Goal: Information Seeking & Learning: Learn about a topic

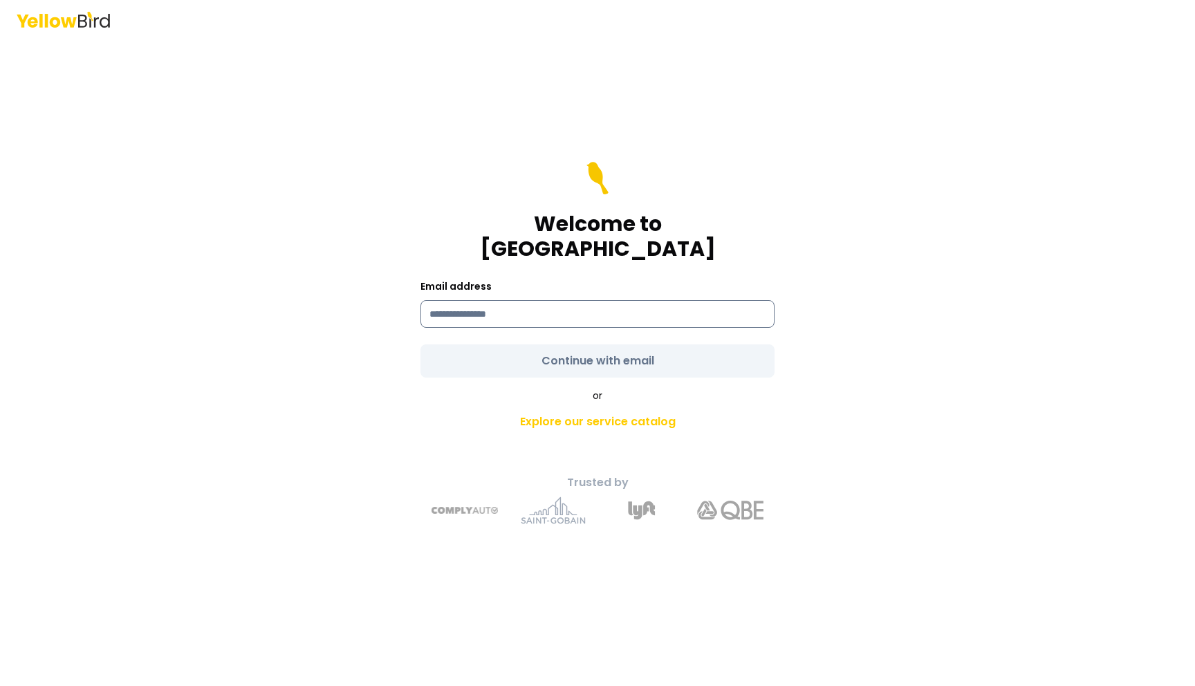
click at [542, 300] on input at bounding box center [597, 314] width 354 height 28
type input "**********"
click at [602, 348] on form "**********" at bounding box center [597, 270] width 354 height 216
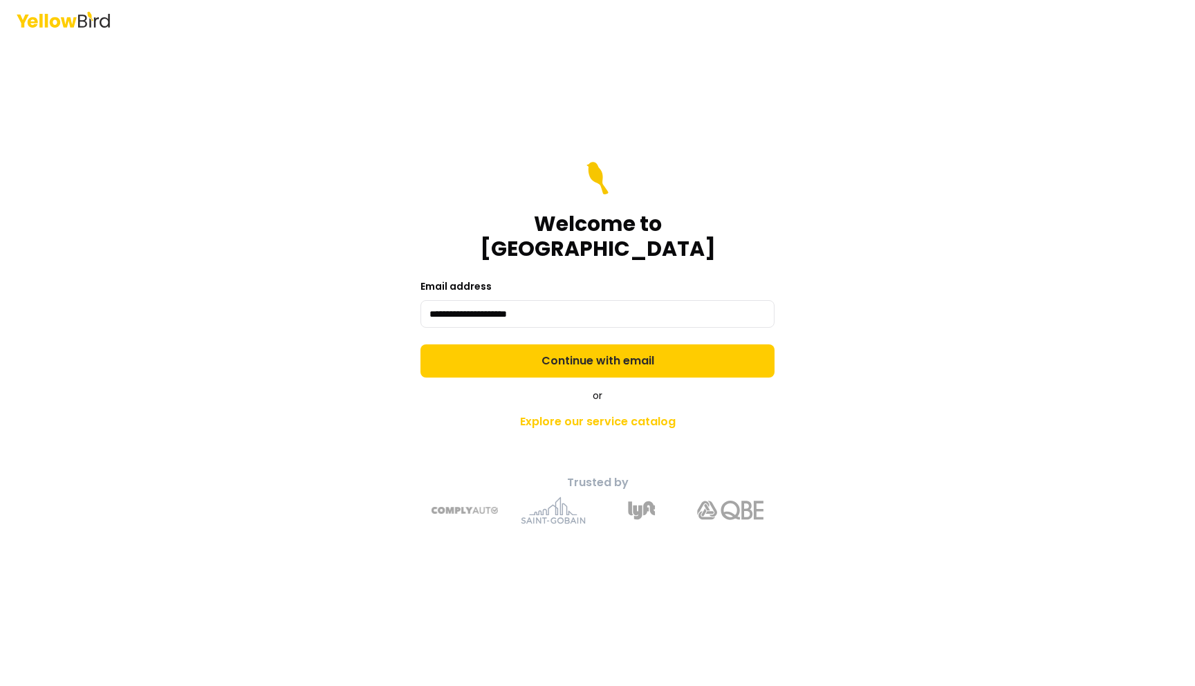
click at [602, 348] on button "Continue with email" at bounding box center [597, 360] width 354 height 33
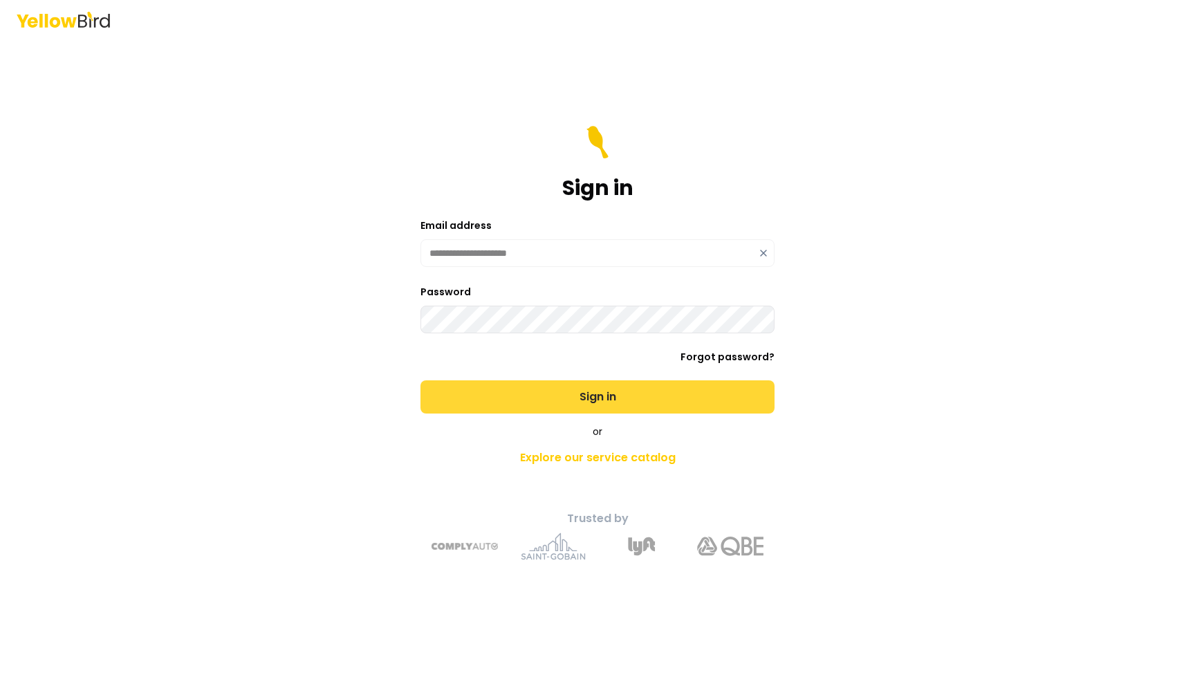
click at [586, 393] on button "Sign in" at bounding box center [597, 396] width 354 height 33
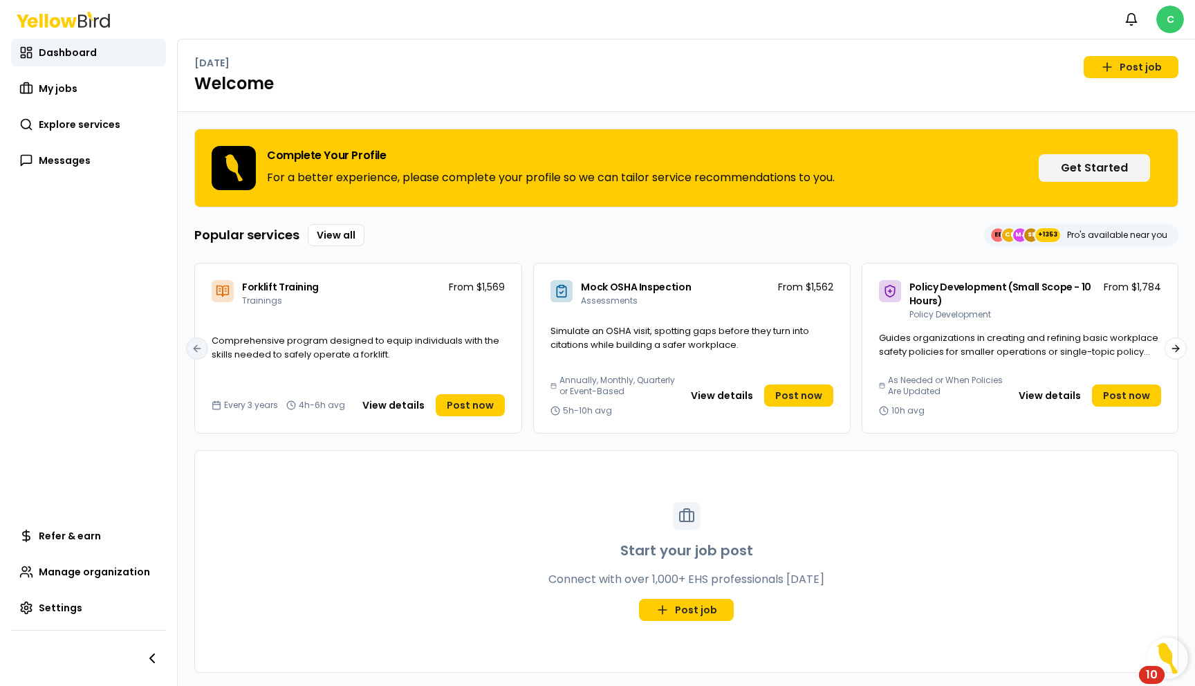
click at [1178, 19] on html "Notifications C Dashboard My jobs Explore services Messages Refer & earn Manage…" at bounding box center [597, 343] width 1195 height 686
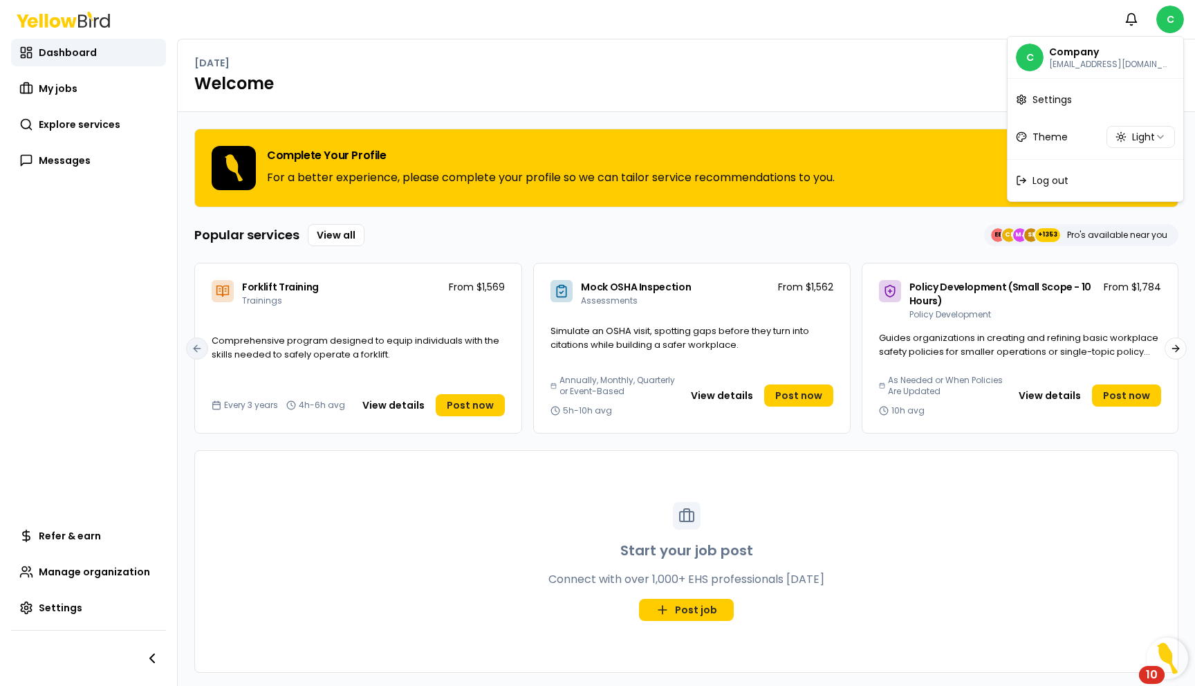
click at [937, 68] on html "Notifications C Dashboard My jobs Explore services Messages Refer & earn Manage…" at bounding box center [597, 343] width 1195 height 686
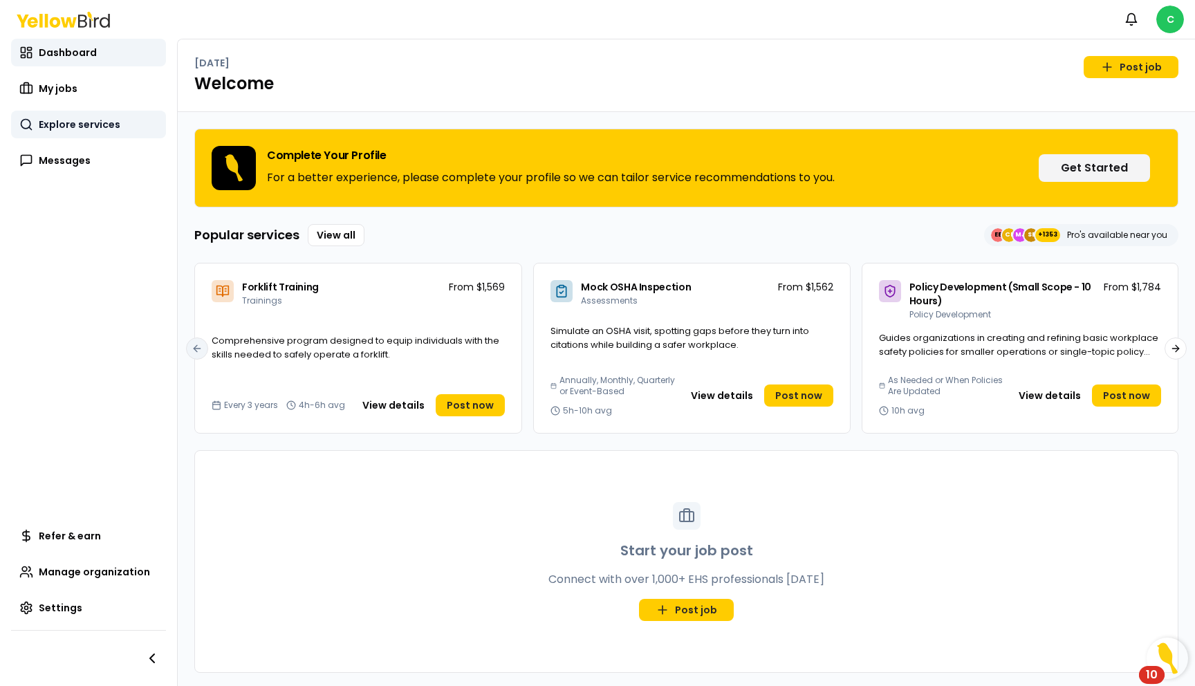
click at [90, 129] on span "Explore services" at bounding box center [80, 125] width 82 height 14
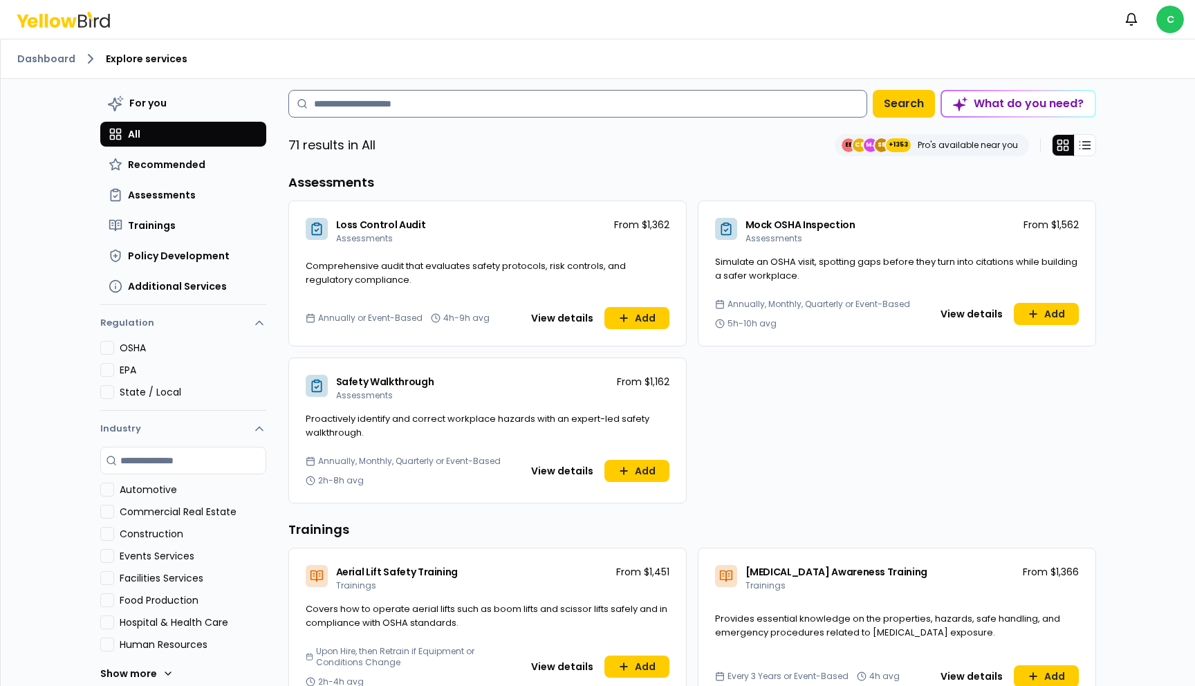
click at [433, 114] on input at bounding box center [577, 104] width 579 height 28
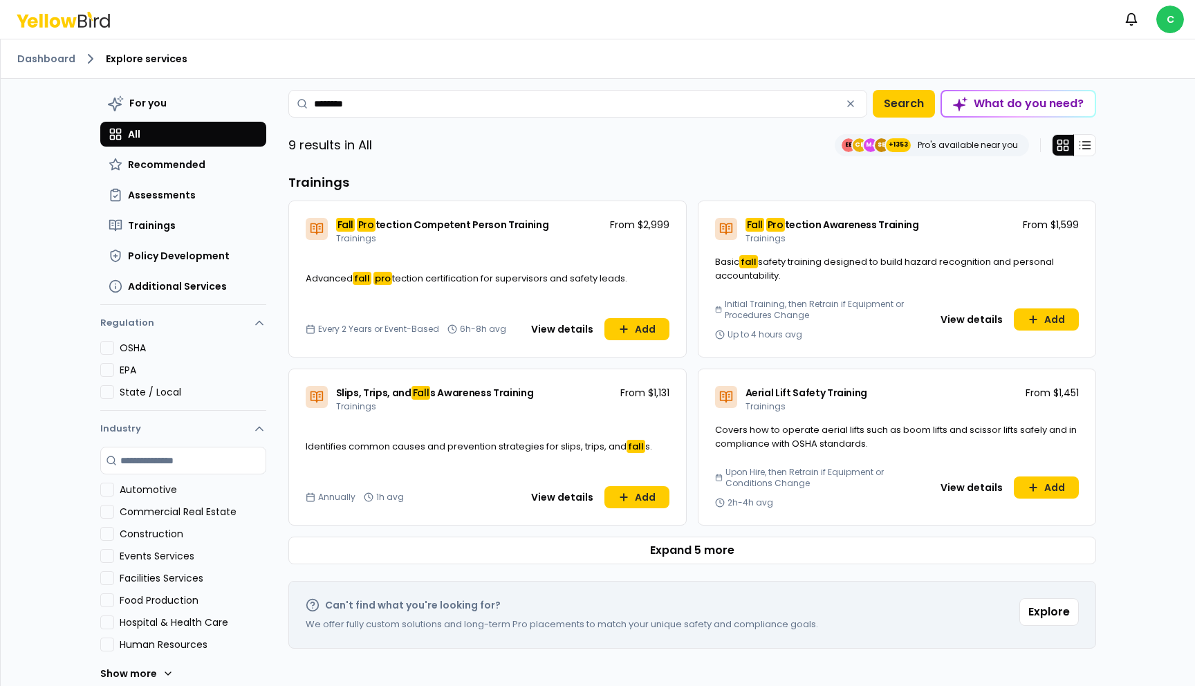
type input "********"
click at [543, 250] on div "Fall Pro tection Competent Person Training Trainings From $2,999" at bounding box center [487, 228] width 397 height 54
click at [564, 324] on button "View details" at bounding box center [562, 329] width 79 height 22
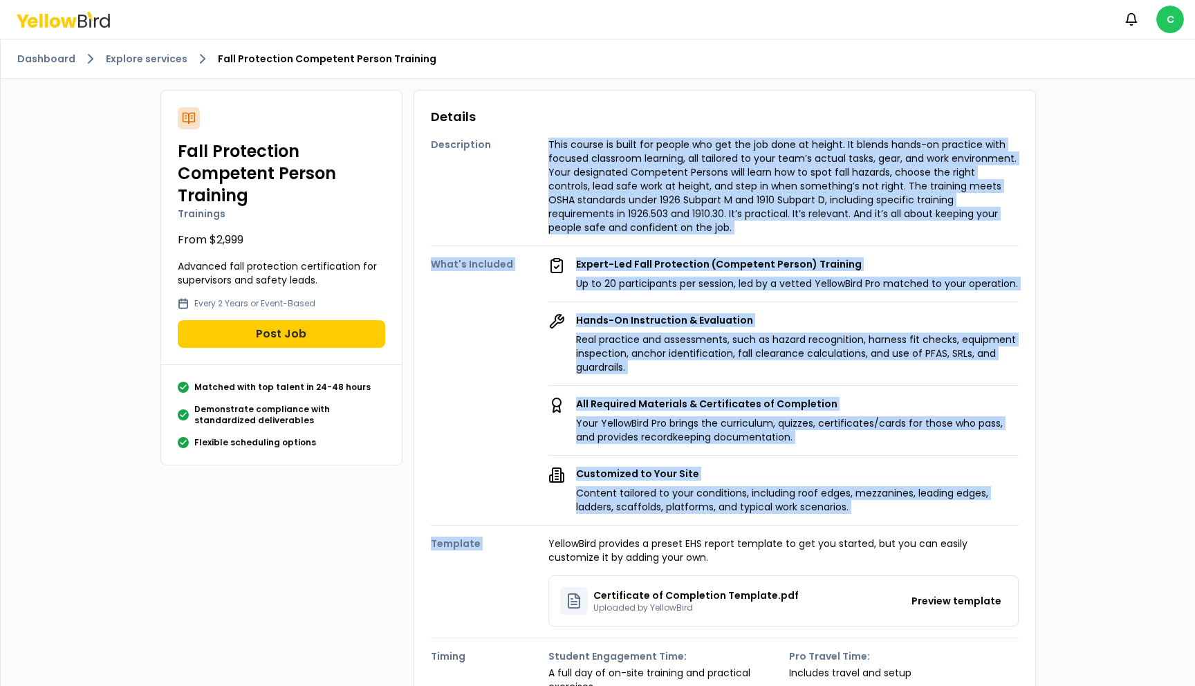
drag, startPoint x: 550, startPoint y: 141, endPoint x: 862, endPoint y: 515, distance: 487.0
click at [862, 515] on div "Description This course is built for people who get the job done at height. It …" at bounding box center [725, 438] width 588 height 622
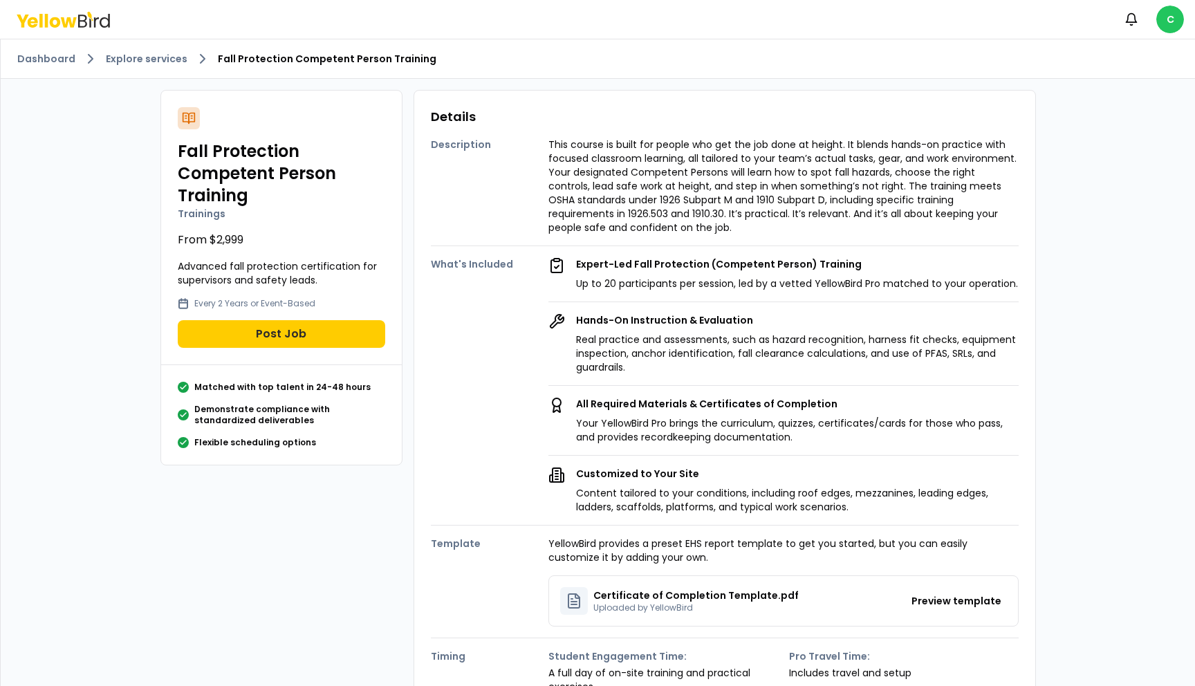
click at [741, 389] on div "All Required Materials & Certificates of Completion Your YellowBird Pro brings …" at bounding box center [783, 414] width 470 height 59
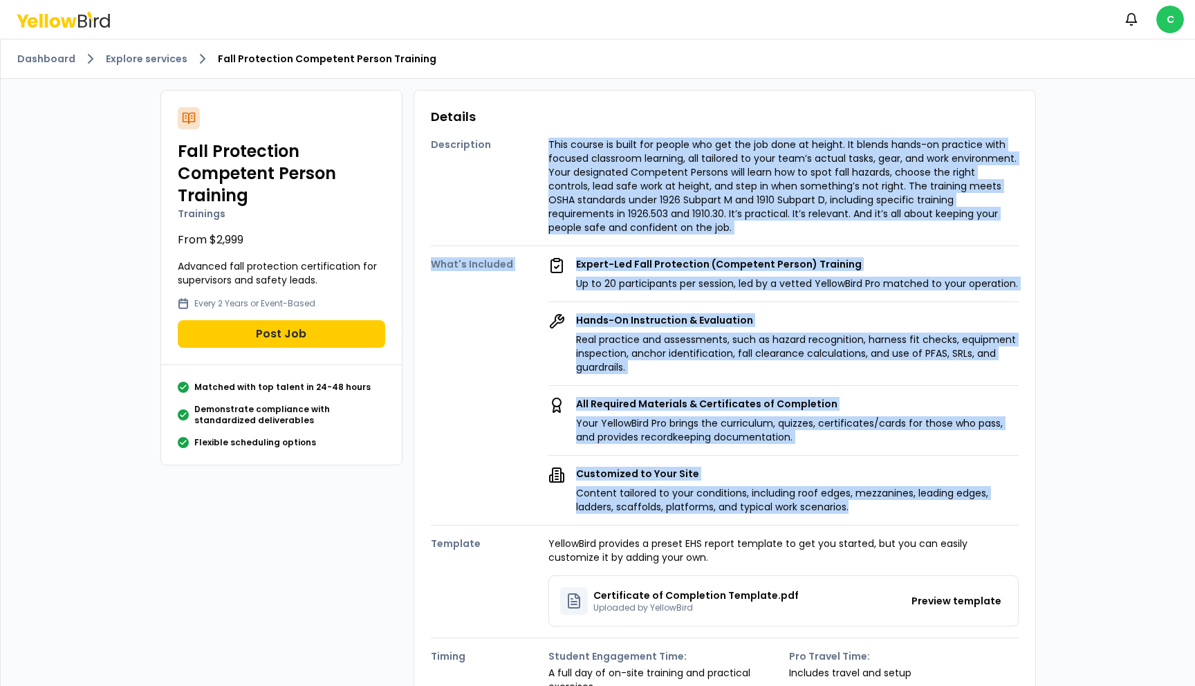
drag, startPoint x: 857, startPoint y: 505, endPoint x: 528, endPoint y: 152, distance: 481.9
click at [528, 152] on div "Description This course is built for people who get the job done at height. It …" at bounding box center [725, 438] width 588 height 622
copy div "Lore ipsumd si ametc adi elitse doe tem inc utl etdo ma aliqua. En admini venia…"
click at [144, 57] on link "Explore services" at bounding box center [147, 59] width 82 height 14
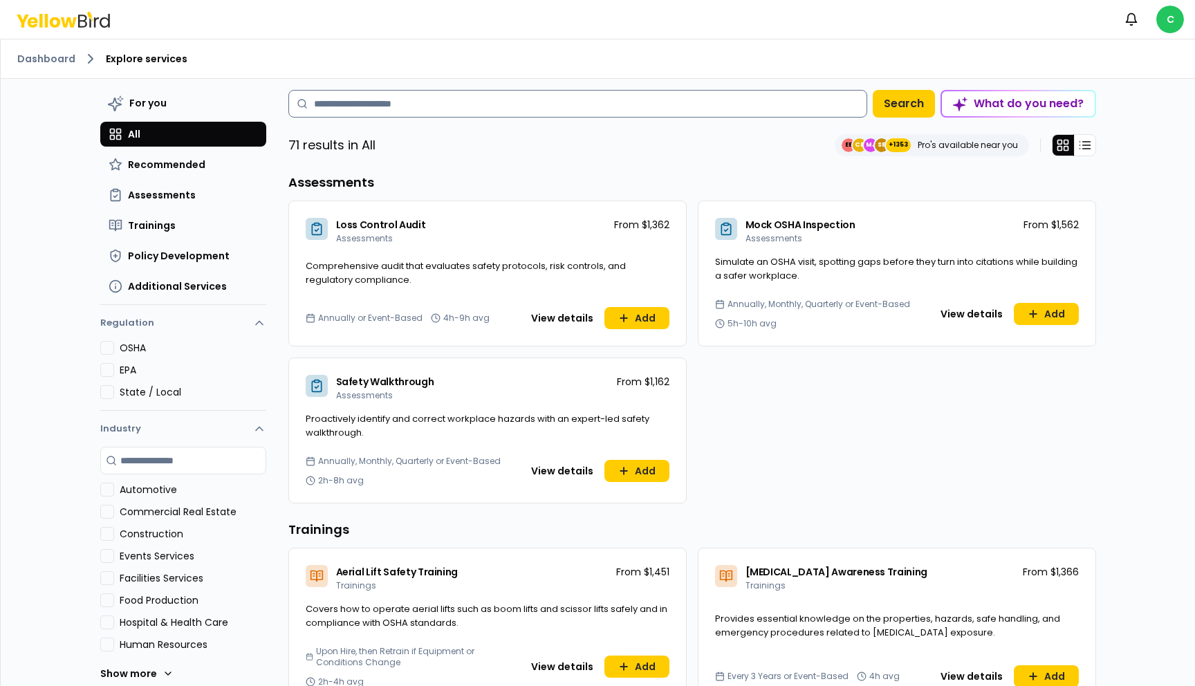
click at [393, 112] on input at bounding box center [577, 104] width 579 height 28
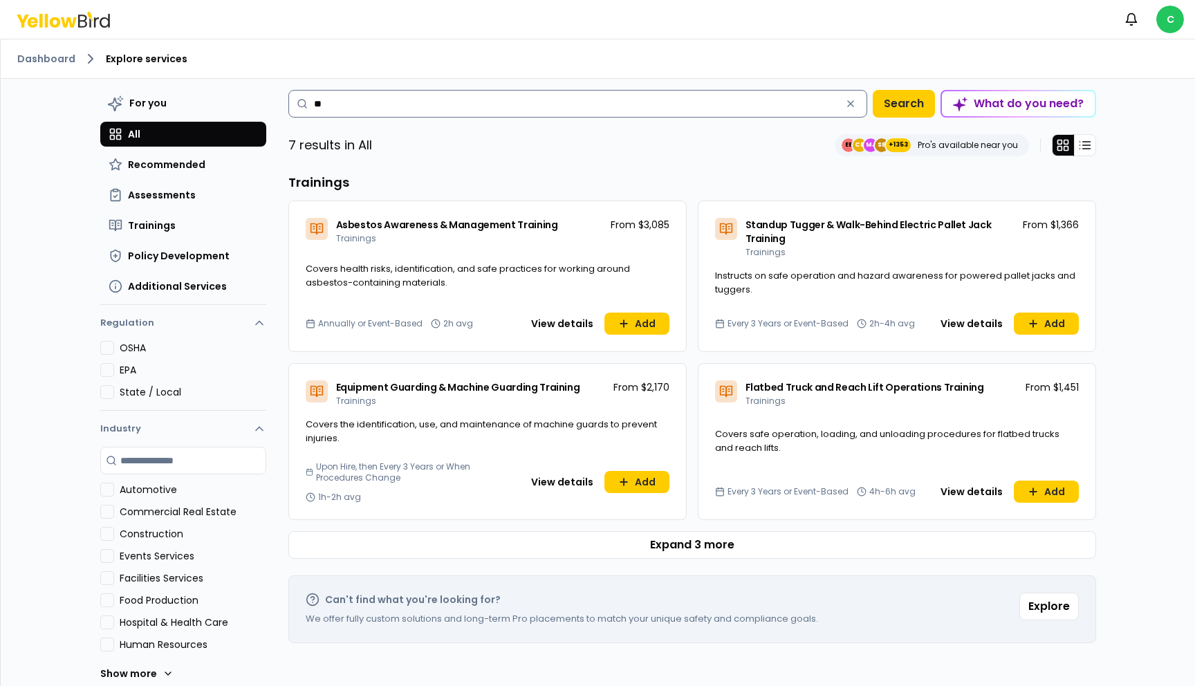
type input "*"
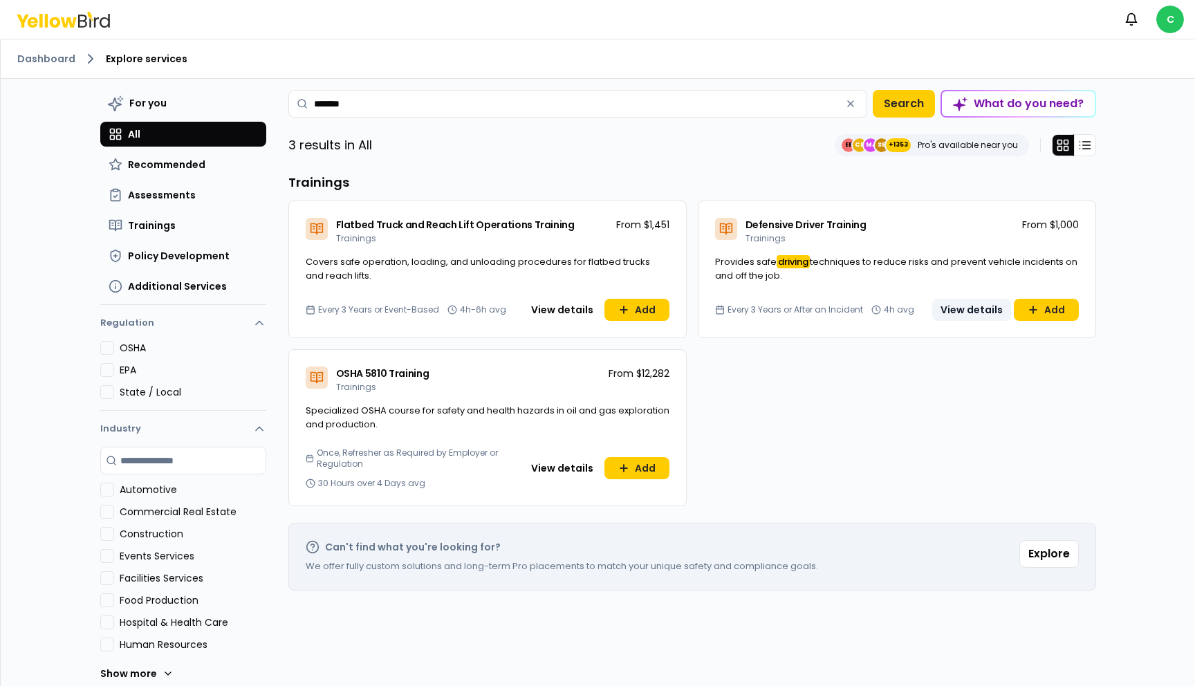
type input "*******"
click at [962, 310] on button "View details" at bounding box center [971, 310] width 79 height 22
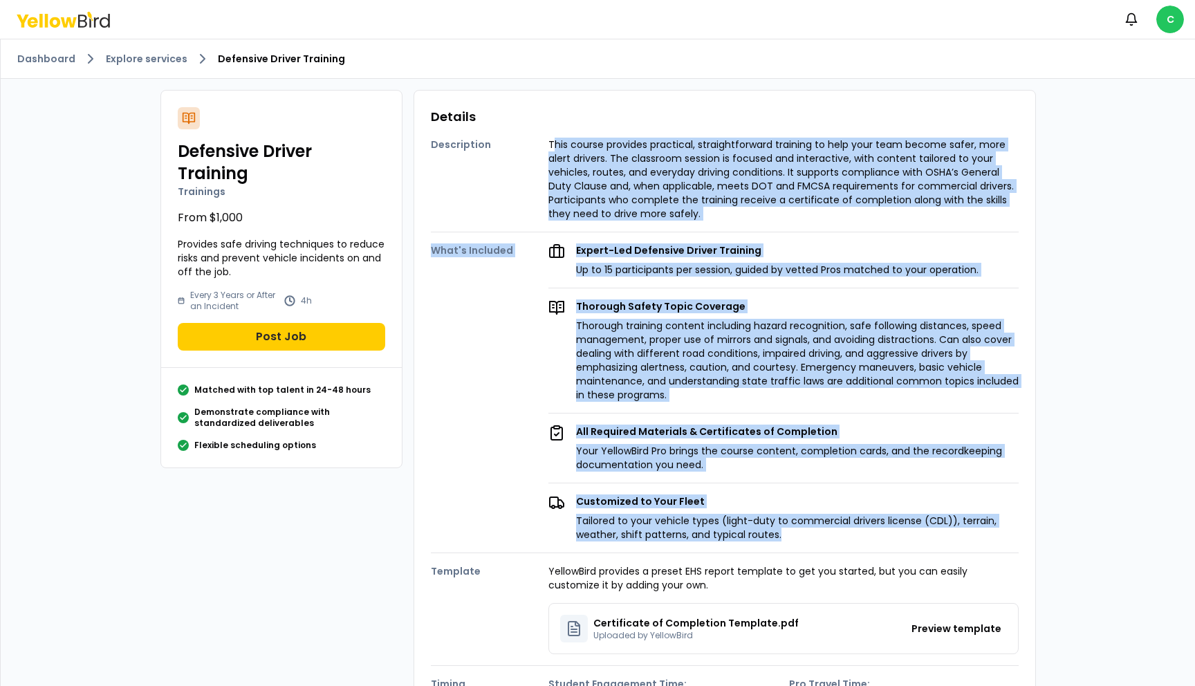
drag, startPoint x: 550, startPoint y: 141, endPoint x: 784, endPoint y: 532, distance: 455.2
click at [784, 532] on div "Description This course provides practical, straightforward training to help yo…" at bounding box center [725, 445] width 588 height 636
copy div "lor ipsumd sitametc adipiscin, elitseddoeiusmo temporin ut labo etdo magn aliqu…"
click at [131, 64] on link "Explore services" at bounding box center [147, 59] width 82 height 14
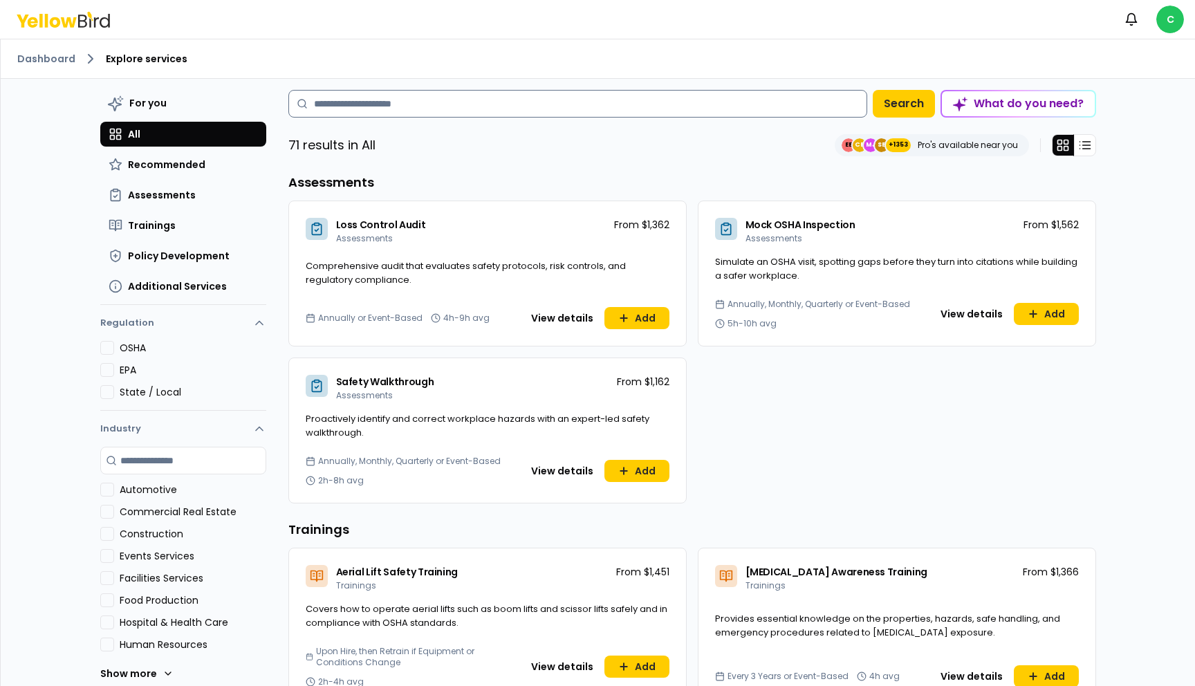
click at [362, 100] on input at bounding box center [577, 104] width 579 height 28
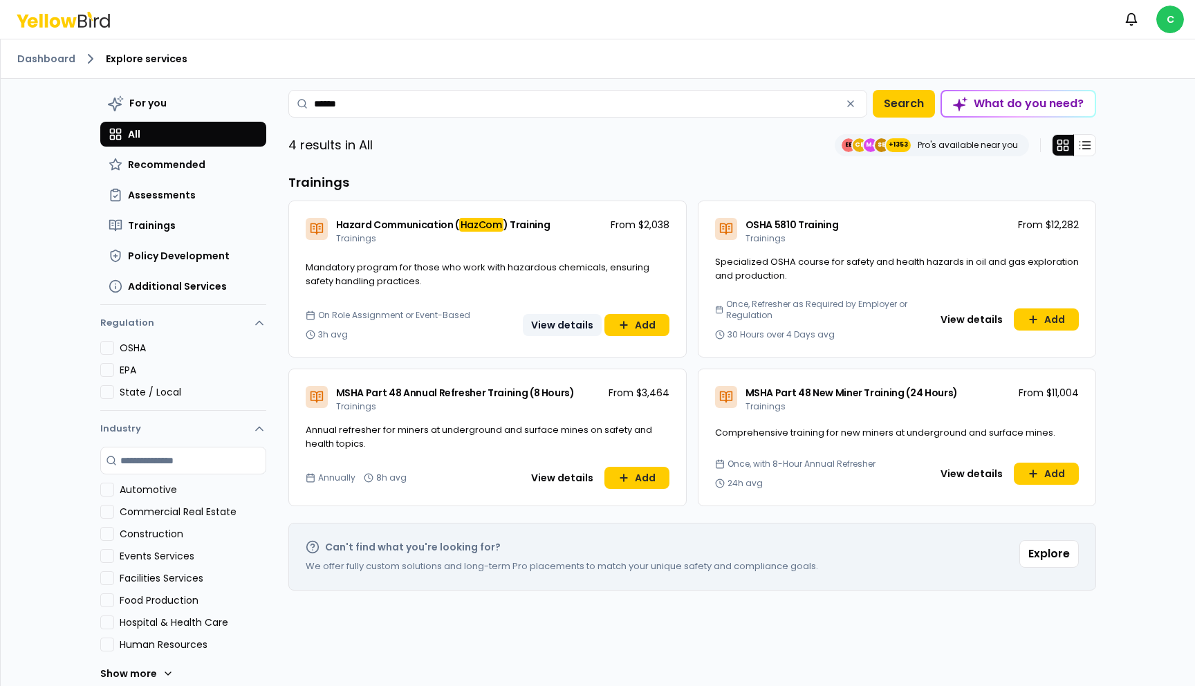
type input "******"
click at [557, 323] on button "View details" at bounding box center [562, 325] width 79 height 22
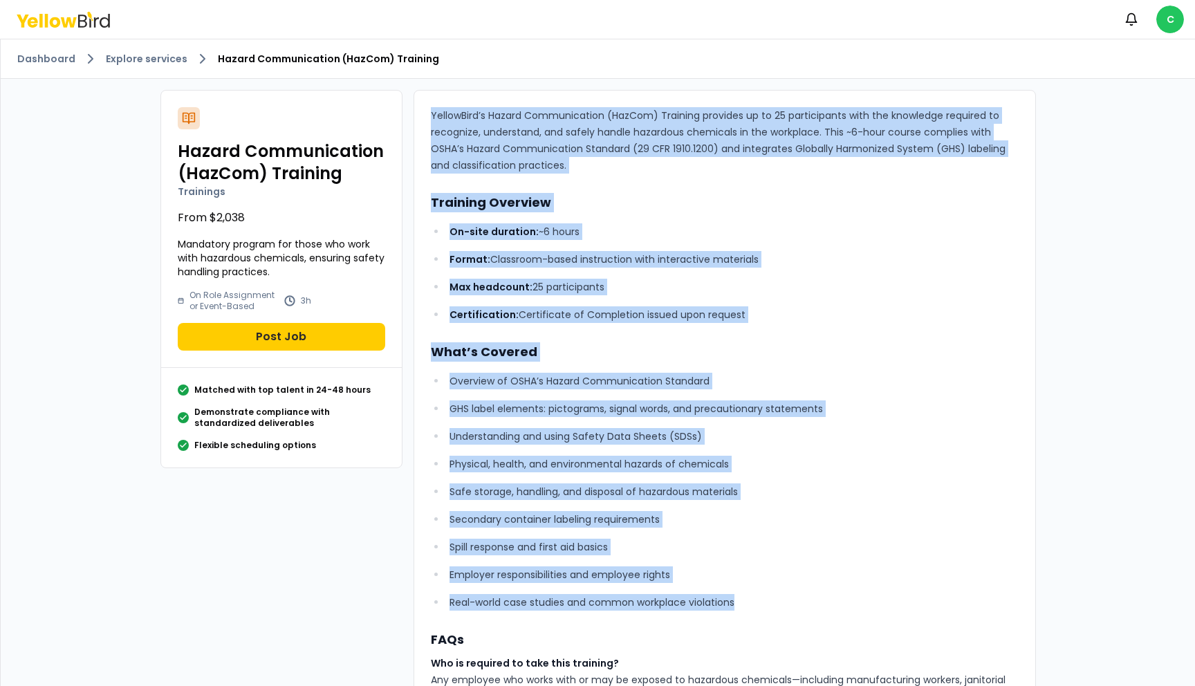
drag, startPoint x: 431, startPoint y: 115, endPoint x: 729, endPoint y: 626, distance: 591.9
click at [729, 626] on div "YellowBird’s Hazard Communication (HazCom) Training provides up to 25 participa…" at bounding box center [725, 569] width 588 height 924
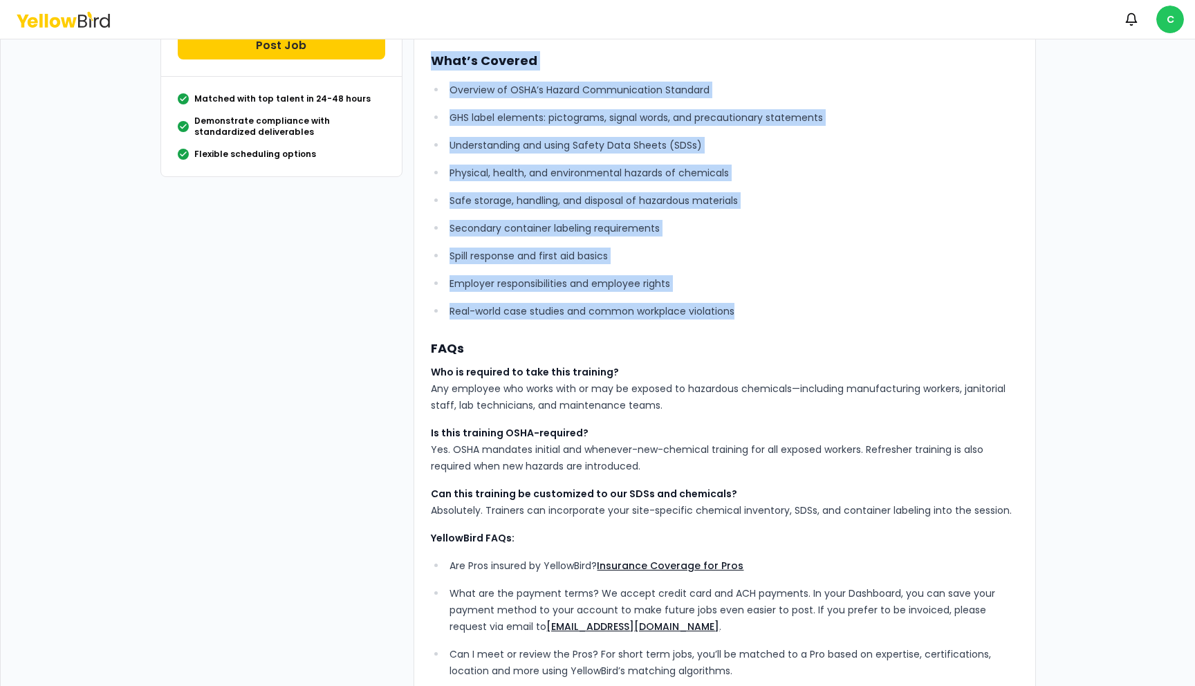
scroll to position [294, 0]
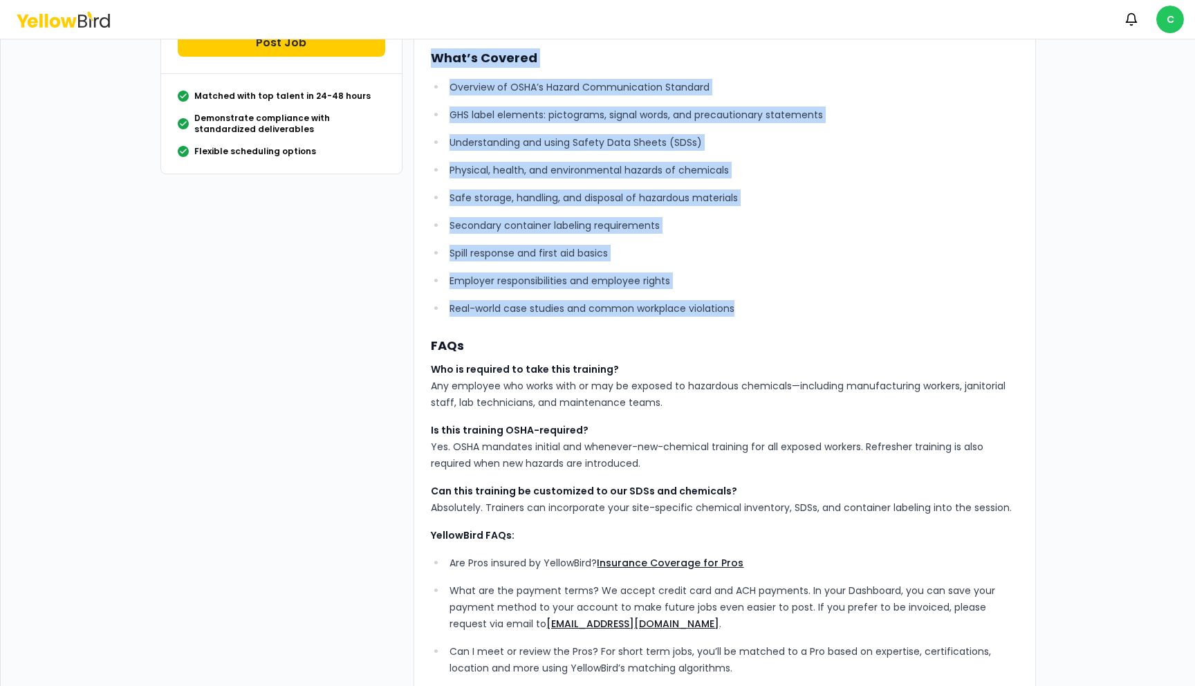
copy div "LoremiPsum’d Sitame Consecteturad (EliTse) Doeiusmo temporin ut la 76 etdolorem…"
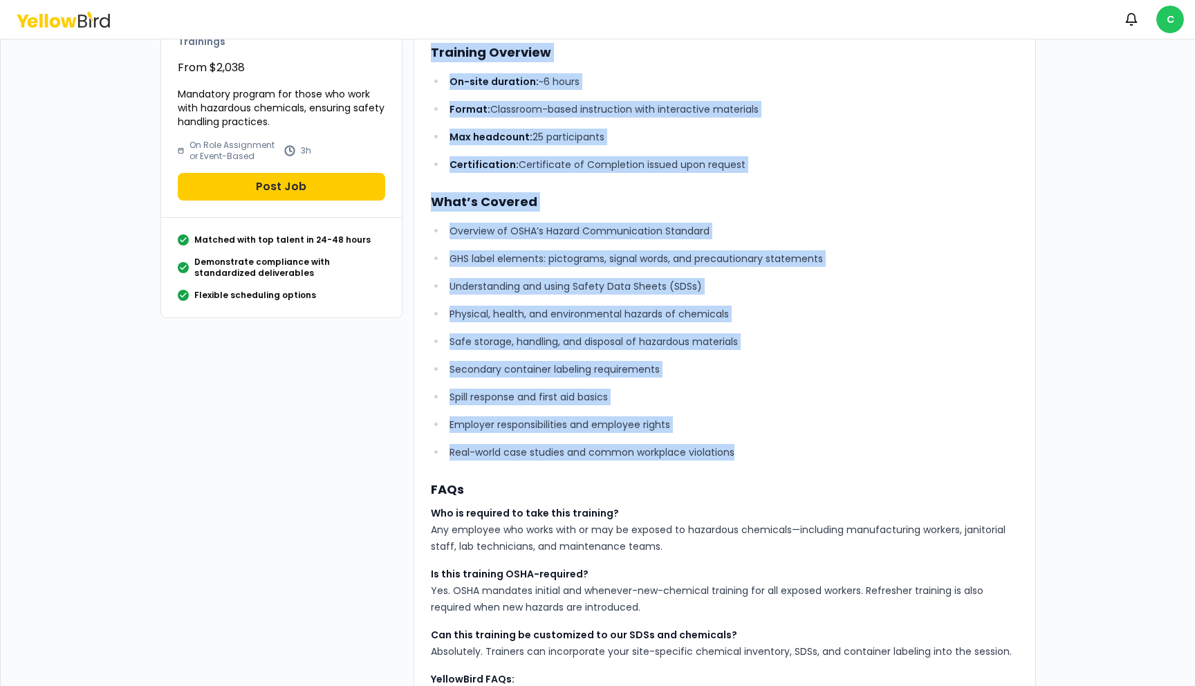
scroll to position [0, 0]
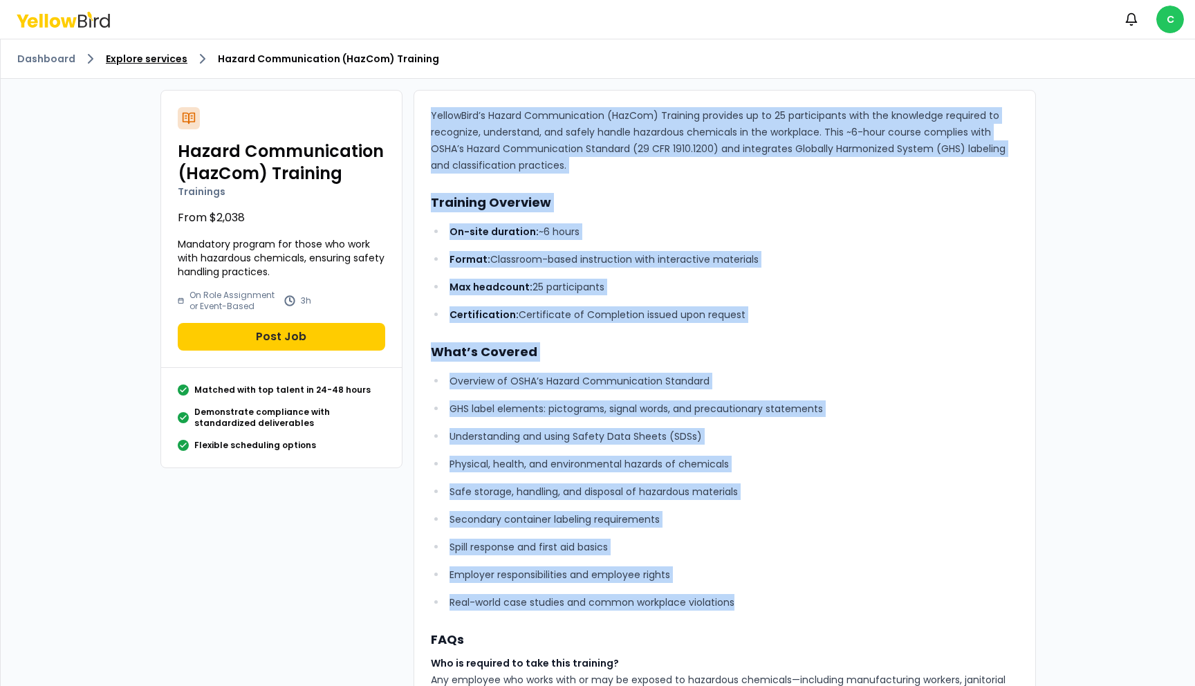
click at [128, 58] on link "Explore services" at bounding box center [147, 59] width 82 height 14
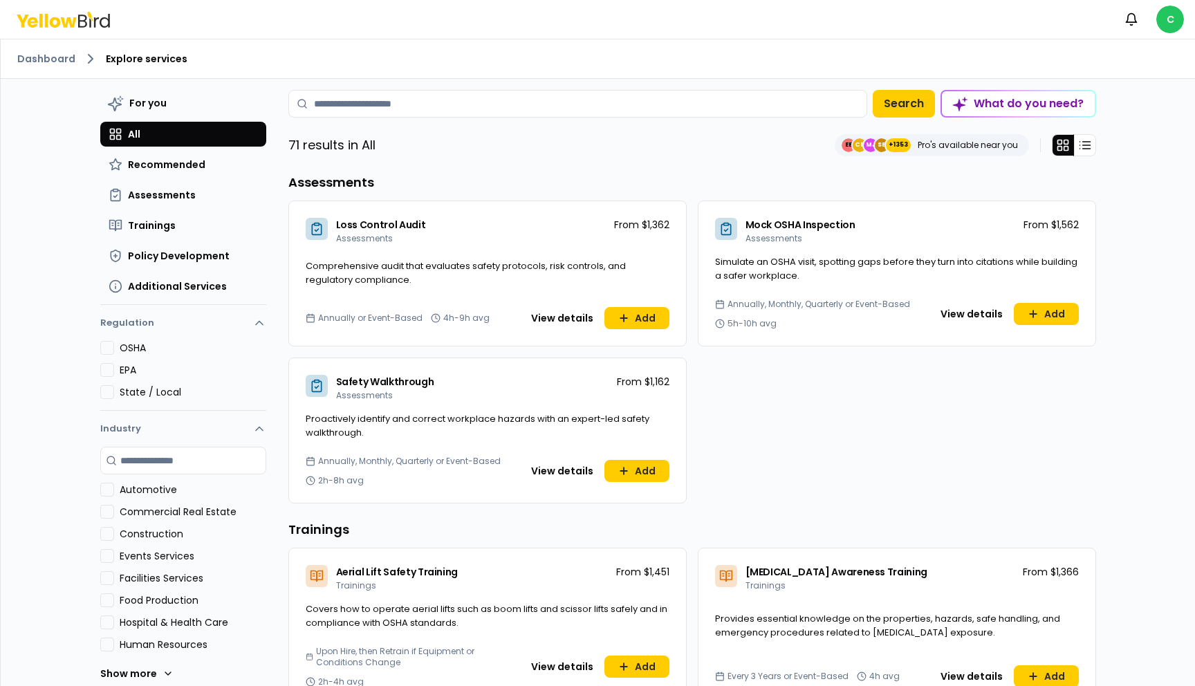
click at [358, 93] on input at bounding box center [577, 104] width 579 height 28
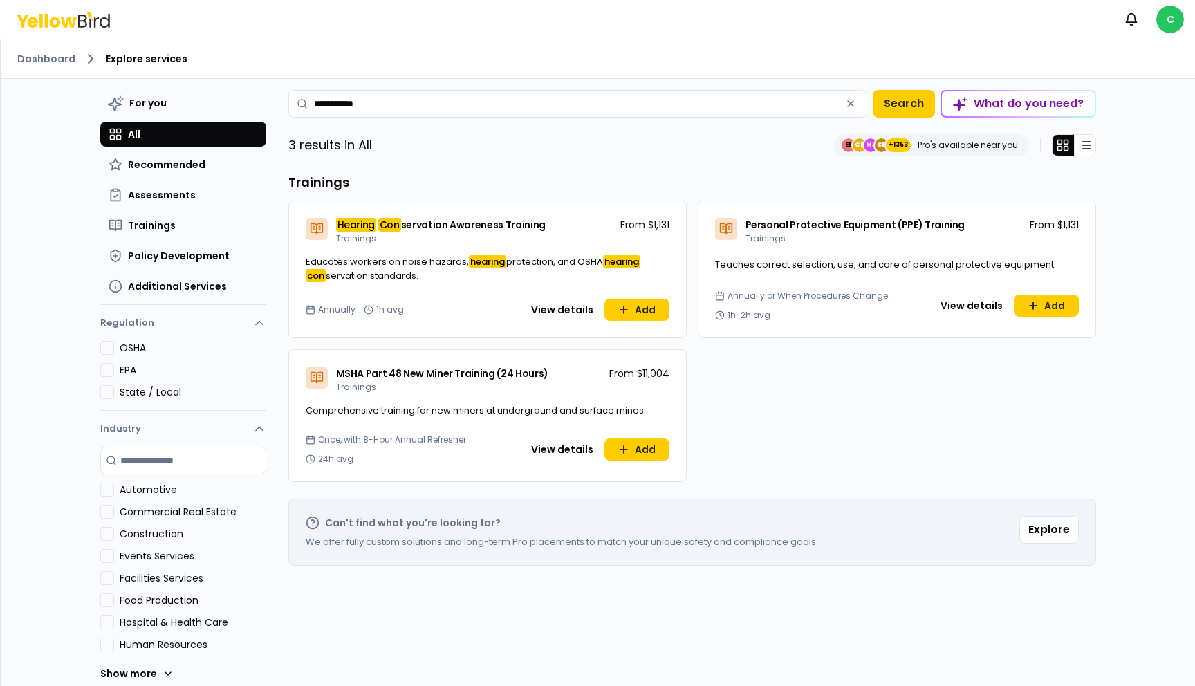
type input "**********"
click at [473, 223] on span "servation Awareness Training" at bounding box center [473, 225] width 145 height 14
click at [568, 308] on button "View details" at bounding box center [562, 310] width 79 height 22
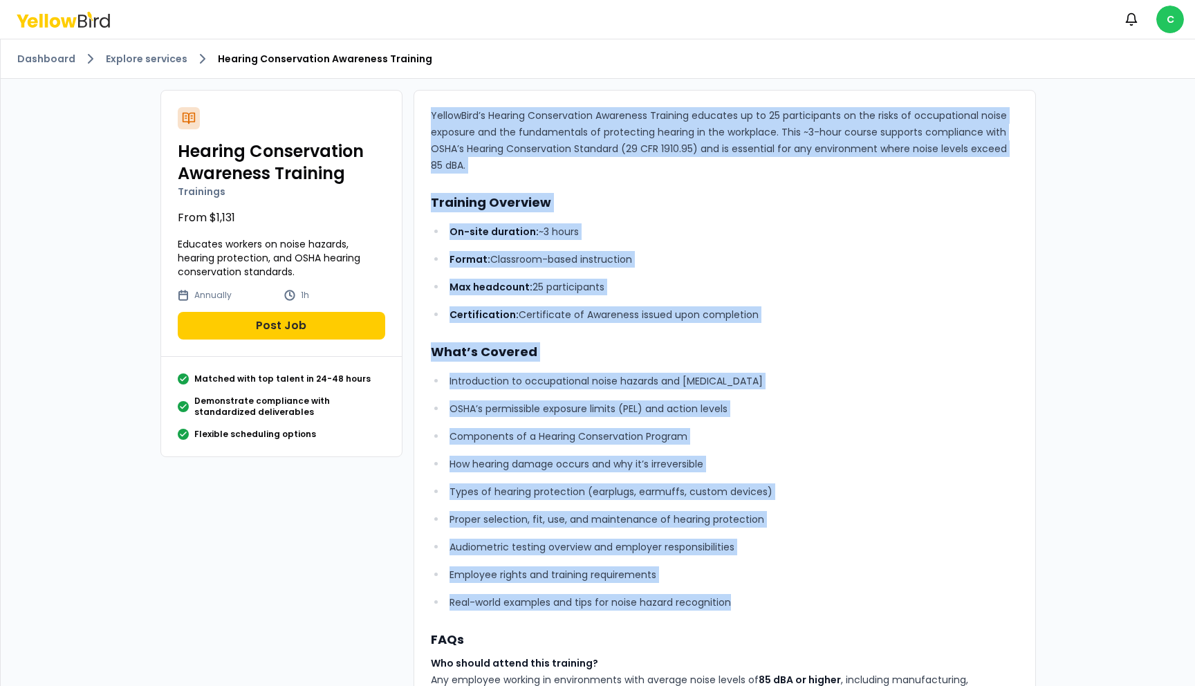
drag, startPoint x: 433, startPoint y: 114, endPoint x: 774, endPoint y: 608, distance: 600.5
click at [774, 608] on div "YellowBird’s Hearing Conservation Awareness Training educates up to 25 particip…" at bounding box center [725, 560] width 588 height 907
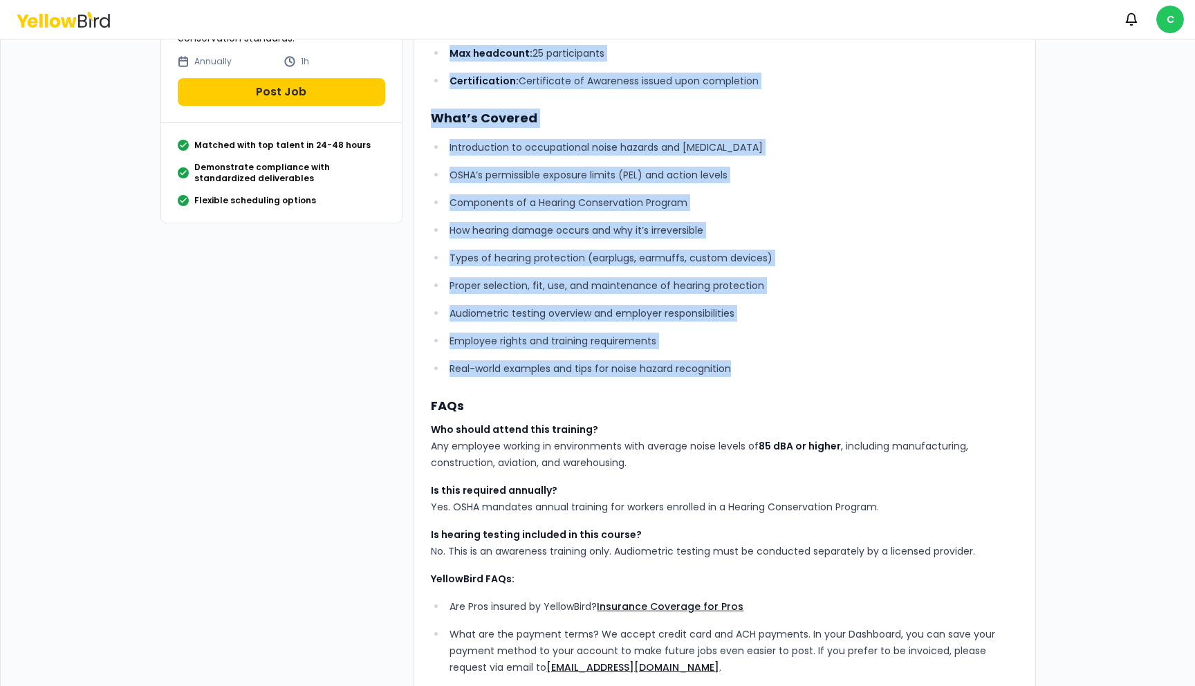
scroll to position [235, 0]
copy div "LoremiPsum’d Sitamet Consectetura Elitseddo Eiusmodt incididu ut la 14 etdolore…"
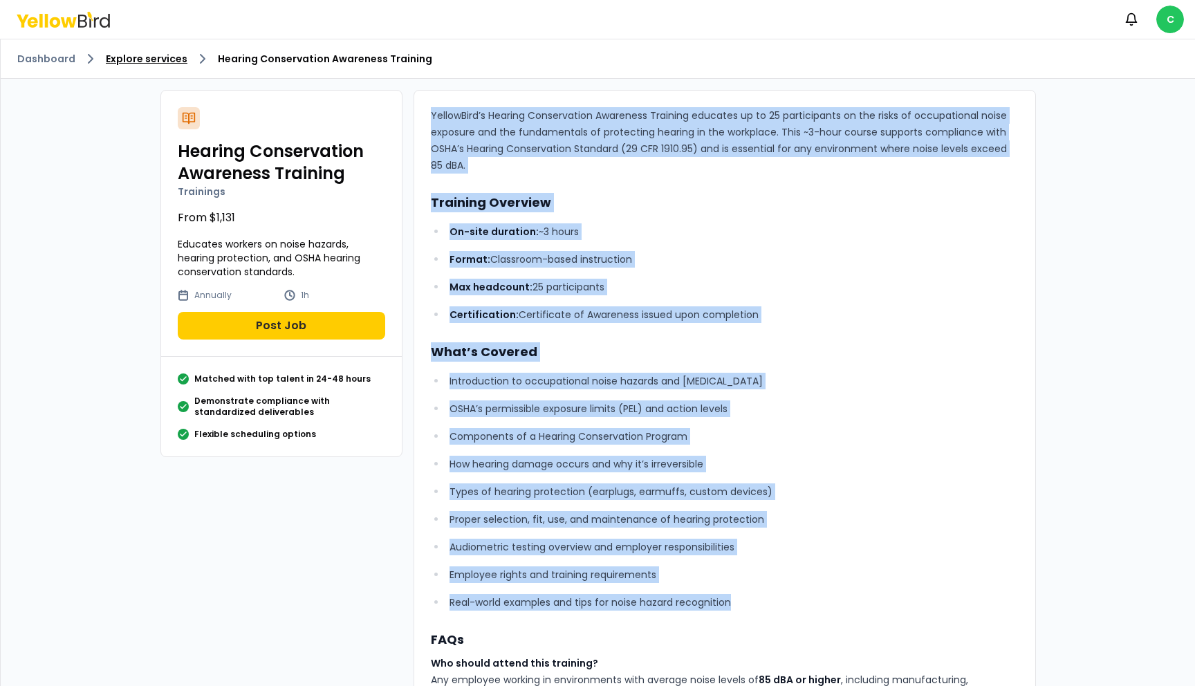
click at [171, 62] on link "Explore services" at bounding box center [147, 59] width 82 height 14
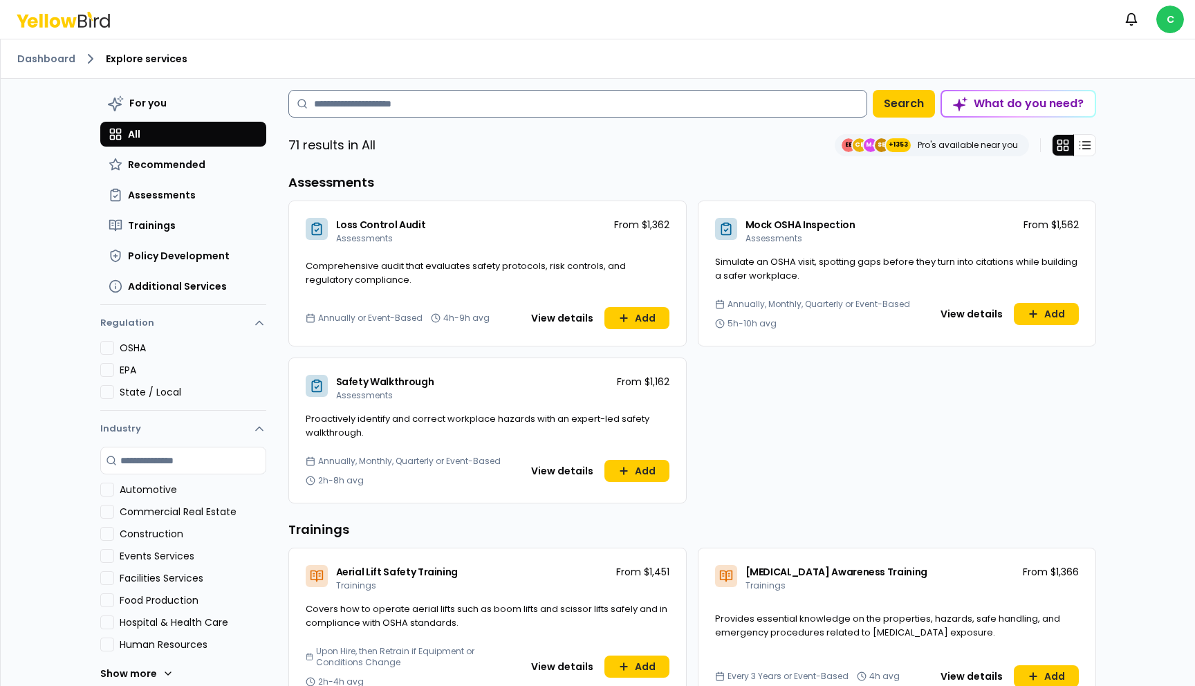
click at [425, 115] on input at bounding box center [577, 104] width 579 height 28
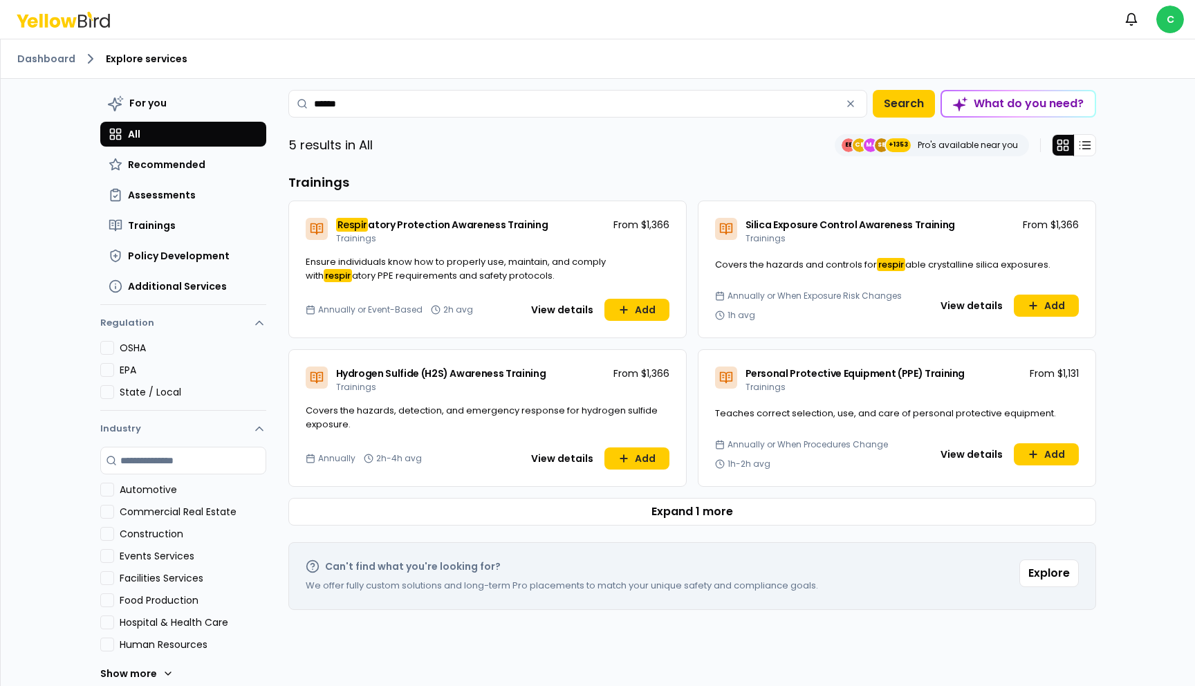
type input "******"
click at [518, 222] on span "atory Protection Awareness Training" at bounding box center [458, 225] width 180 height 14
click at [570, 313] on button "View details" at bounding box center [562, 310] width 79 height 22
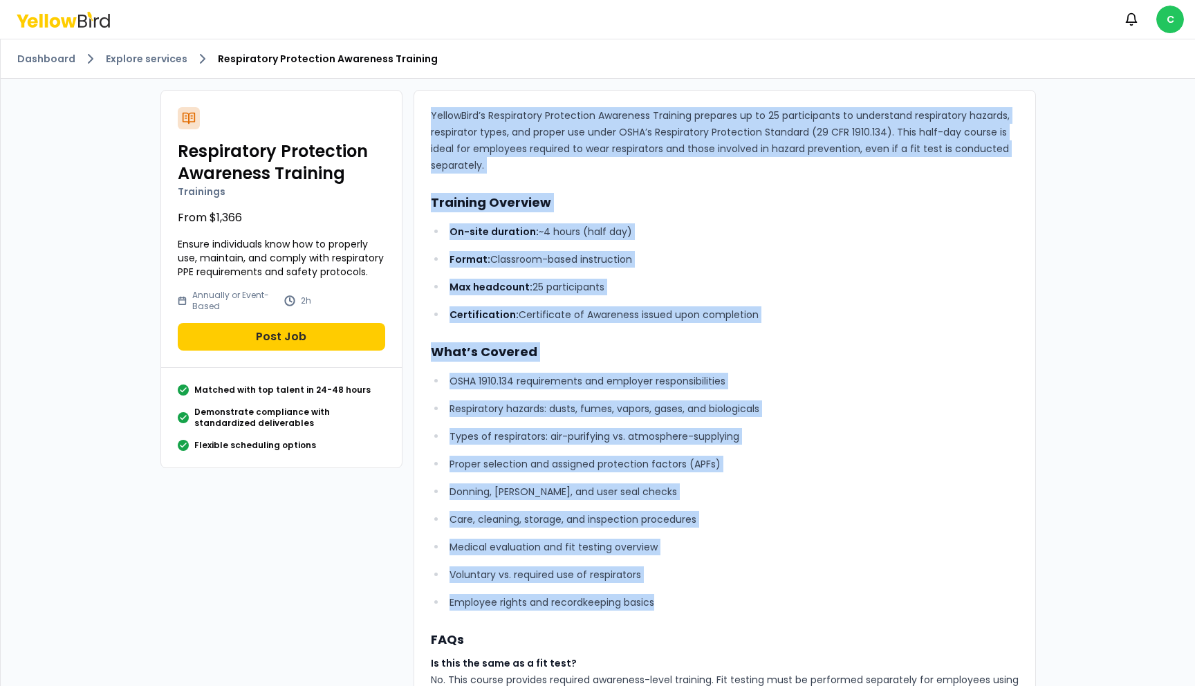
drag, startPoint x: 432, startPoint y: 110, endPoint x: 679, endPoint y: 602, distance: 550.1
click at [679, 602] on div "YellowBird’s Respiratory Protection Awareness Training prepares up to 25 partic…" at bounding box center [725, 560] width 588 height 907
copy div "LoremiPsum’d Sitametcons Adipiscing Elitseddo Eiusmodt incididu ut la 38 etdolo…"
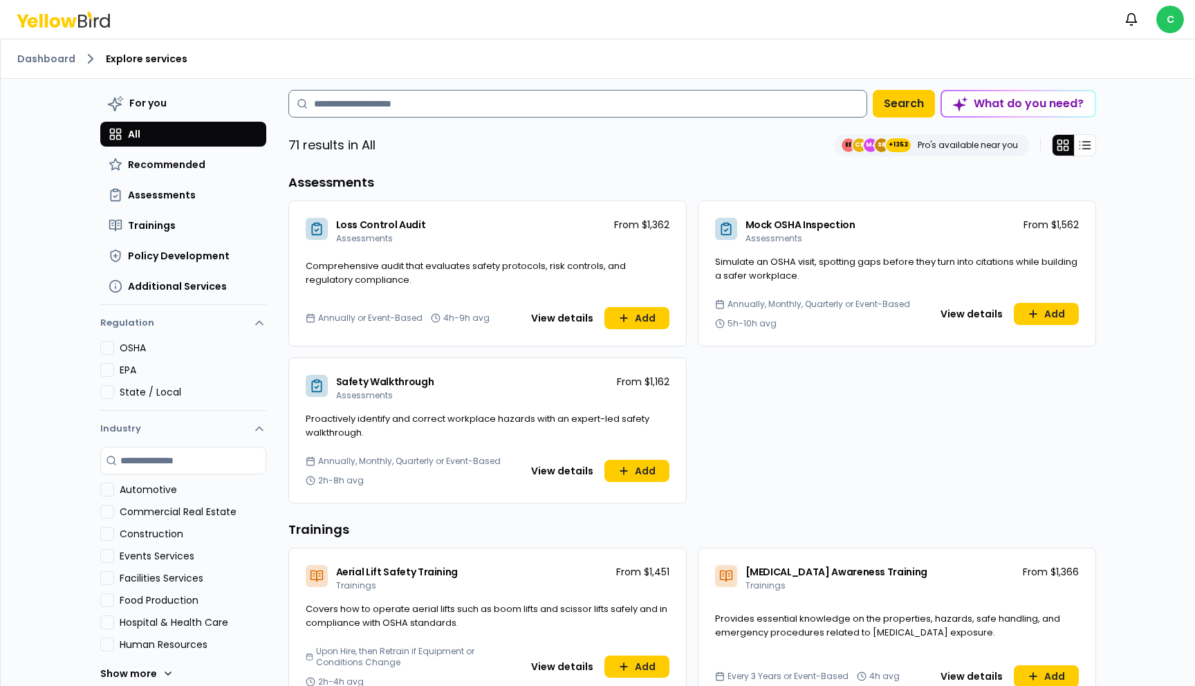
click at [353, 111] on input at bounding box center [577, 104] width 579 height 28
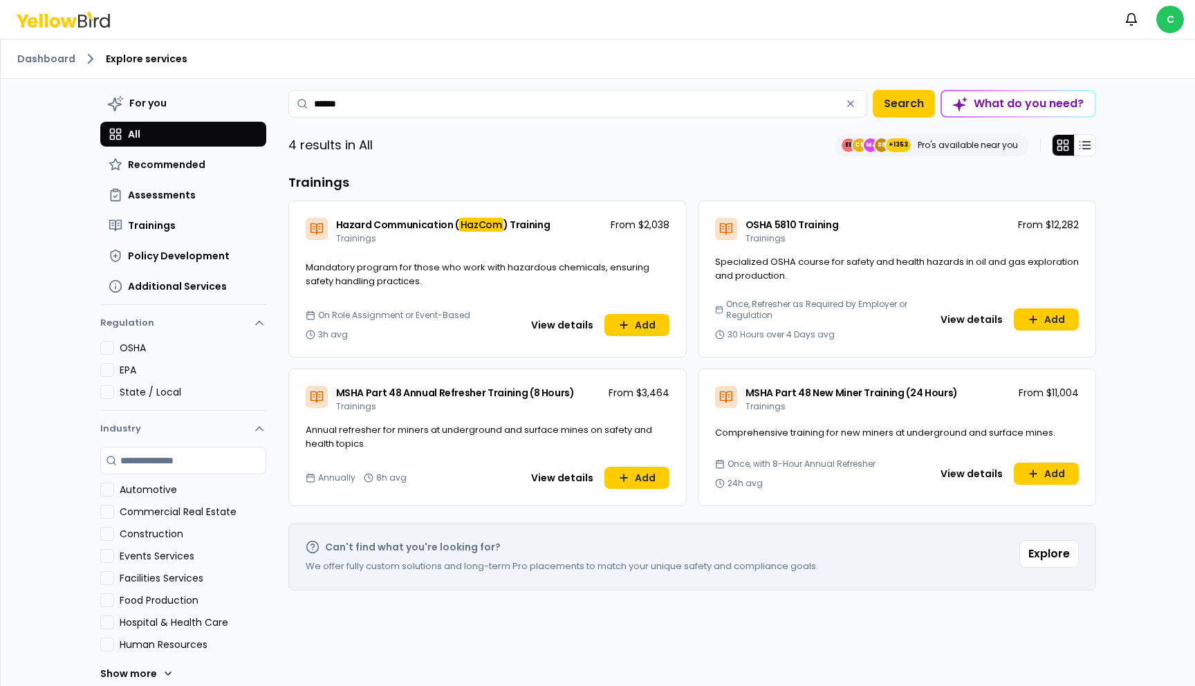
drag, startPoint x: 440, startPoint y: 101, endPoint x: 281, endPoint y: 83, distance: 160.0
click at [281, 83] on div "For you All Recommended Assessments Trainings Policy Development Additional Ser…" at bounding box center [598, 402] width 996 height 647
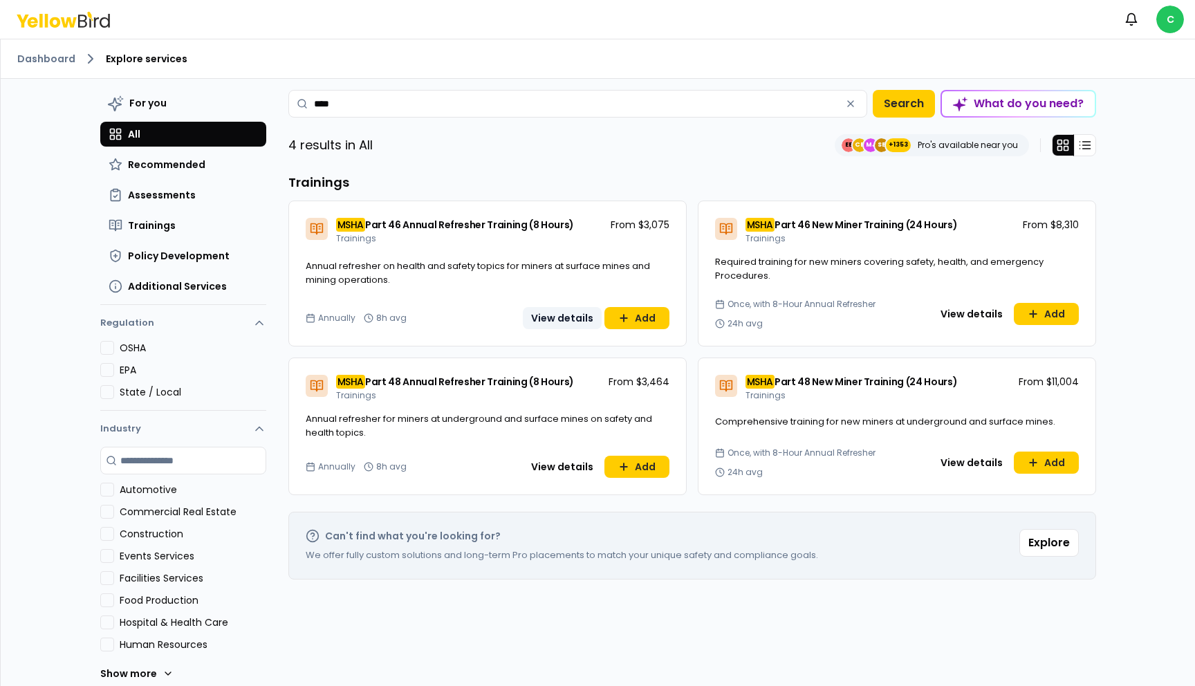
type input "****"
click at [560, 307] on button "View details" at bounding box center [562, 318] width 79 height 22
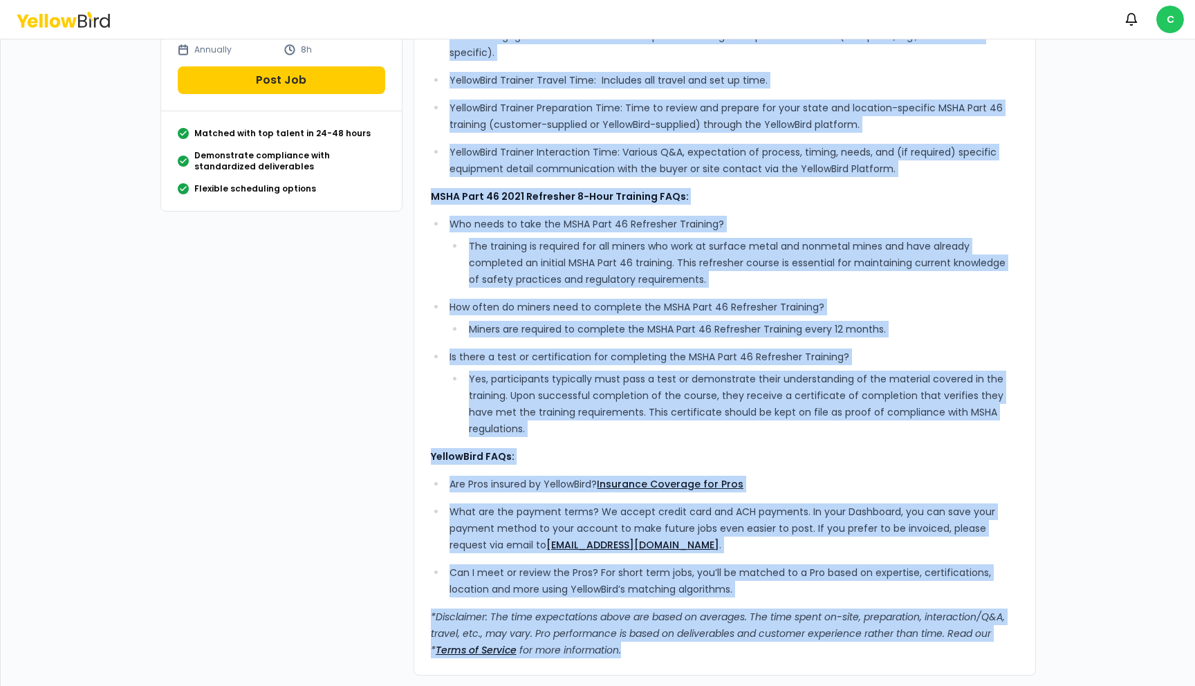
scroll to position [268, 0]
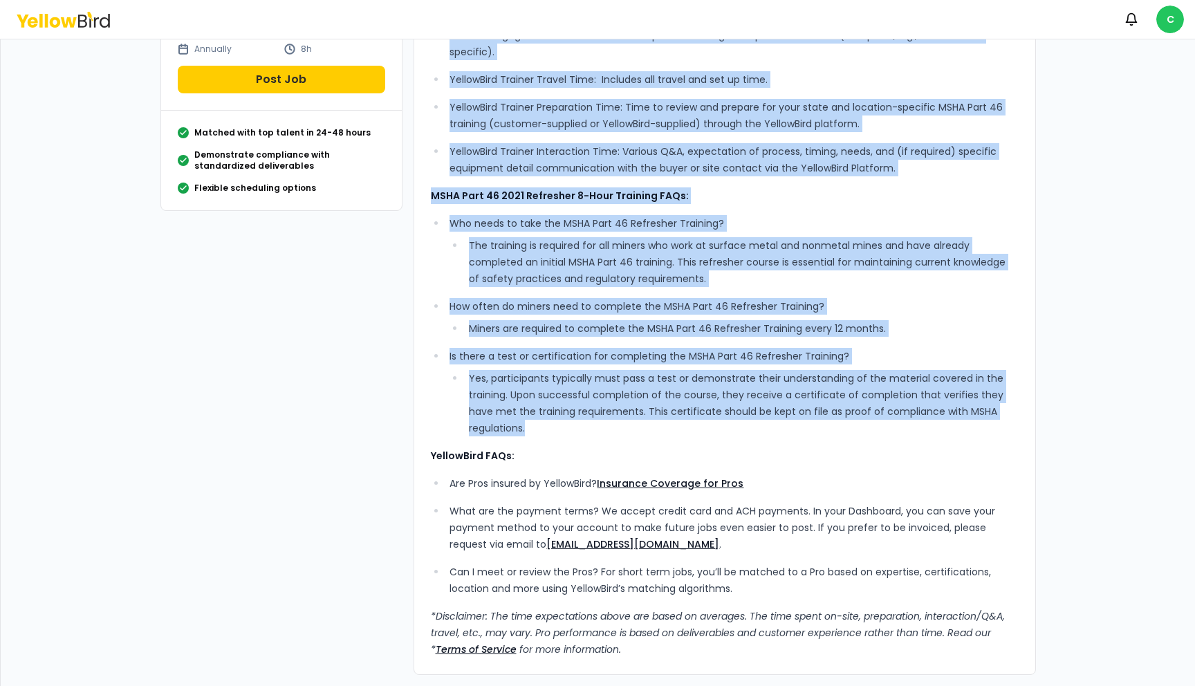
drag, startPoint x: 453, startPoint y: 140, endPoint x: 799, endPoint y: 446, distance: 462.4
click at [799, 446] on div "What’s Included: Comprehensive, experienced, standards-based instruction, ensur…" at bounding box center [725, 248] width 588 height 819
copy div "Loremipsumdol, sitametcons, adipiscin-elits doeiusmodte, incididu utla etdo mag…"
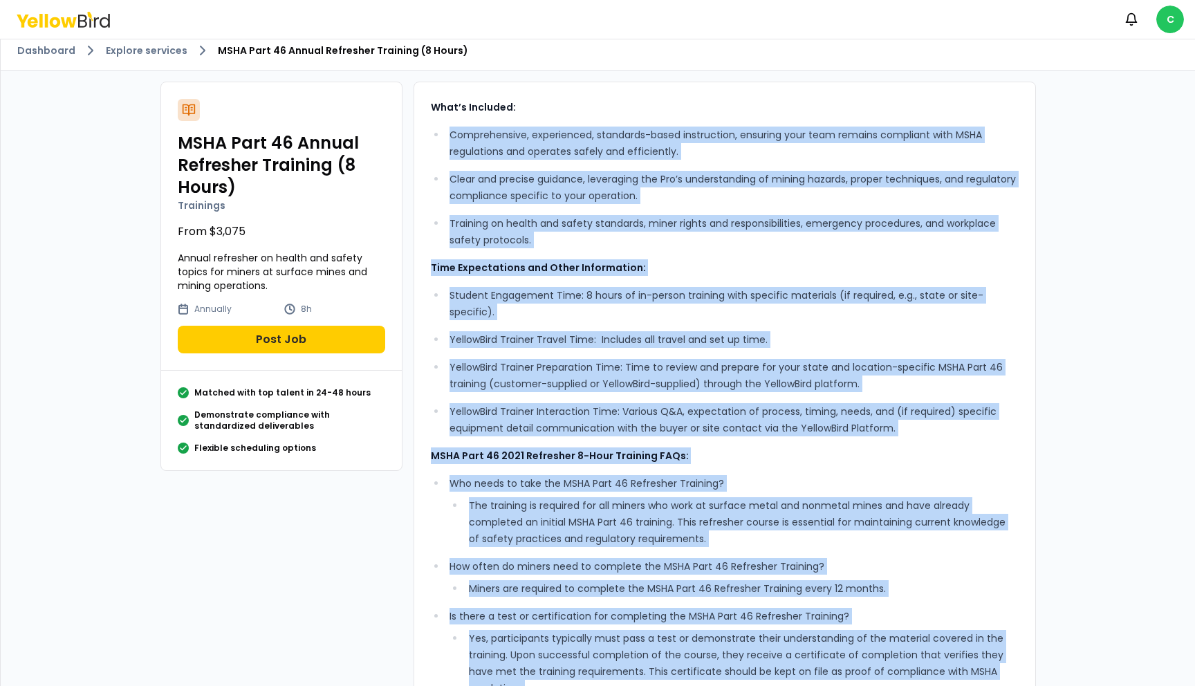
scroll to position [0, 0]
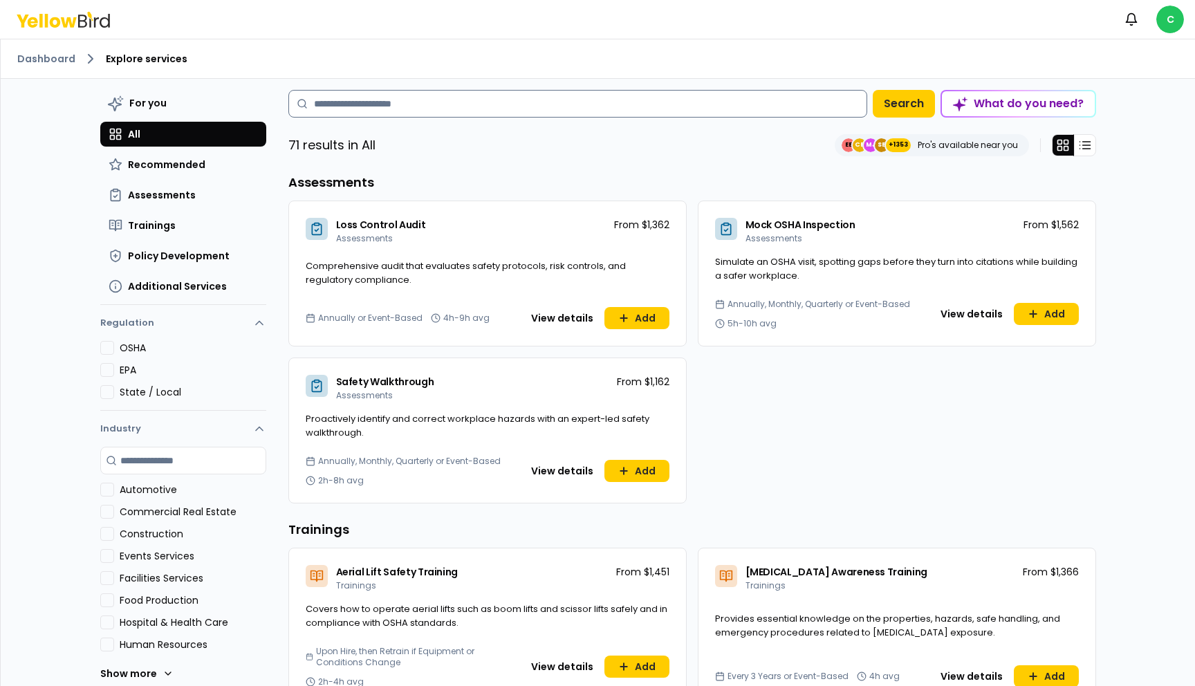
click at [355, 116] on input at bounding box center [577, 104] width 579 height 28
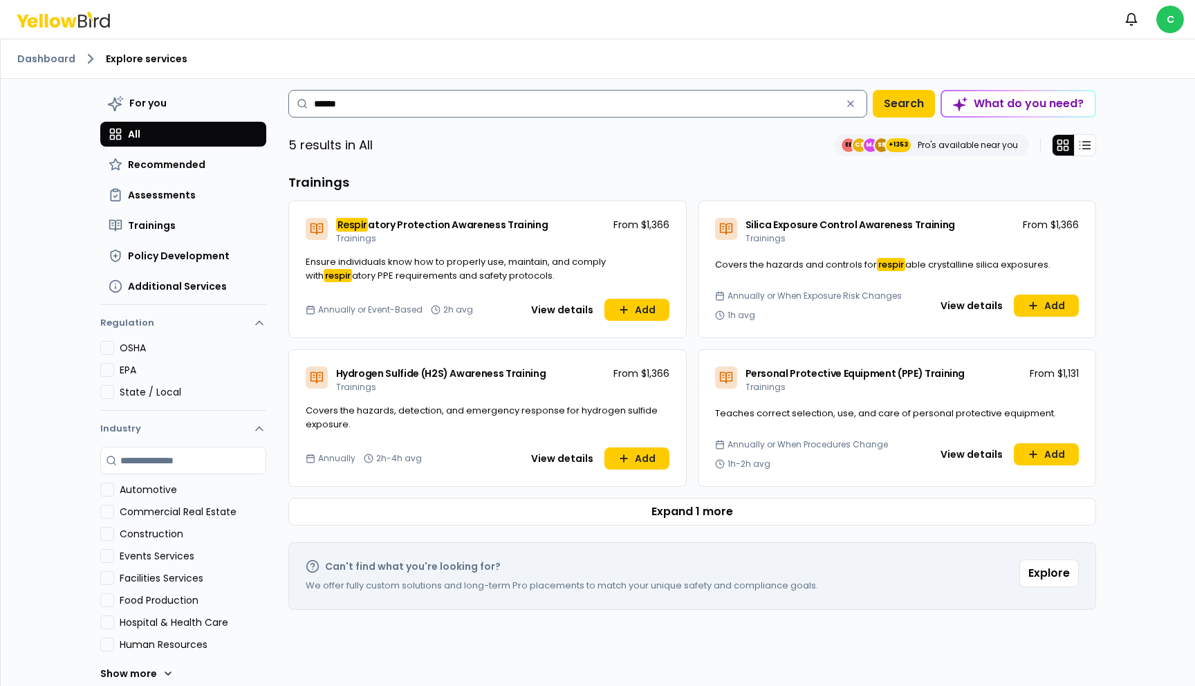
drag, startPoint x: 352, startPoint y: 102, endPoint x: 308, endPoint y: 101, distance: 43.6
click at [308, 101] on input "******" at bounding box center [577, 104] width 579 height 28
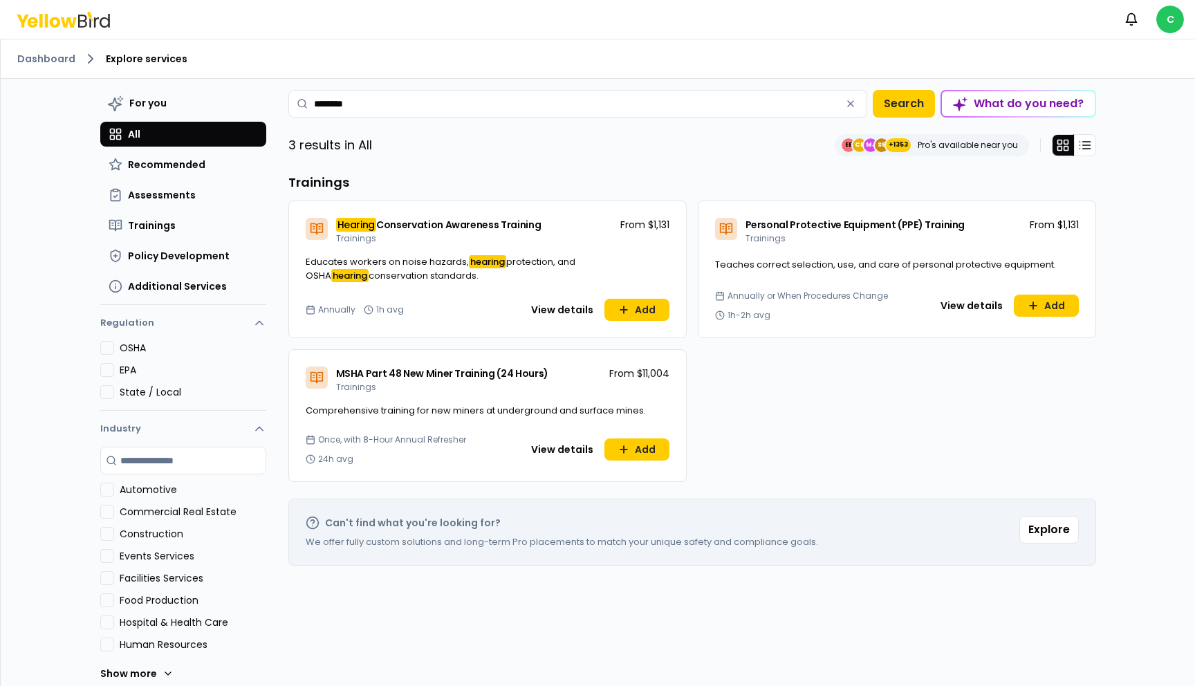
drag, startPoint x: 373, startPoint y: 107, endPoint x: 299, endPoint y: 108, distance: 74.7
click at [299, 107] on div "*******" at bounding box center [577, 104] width 579 height 28
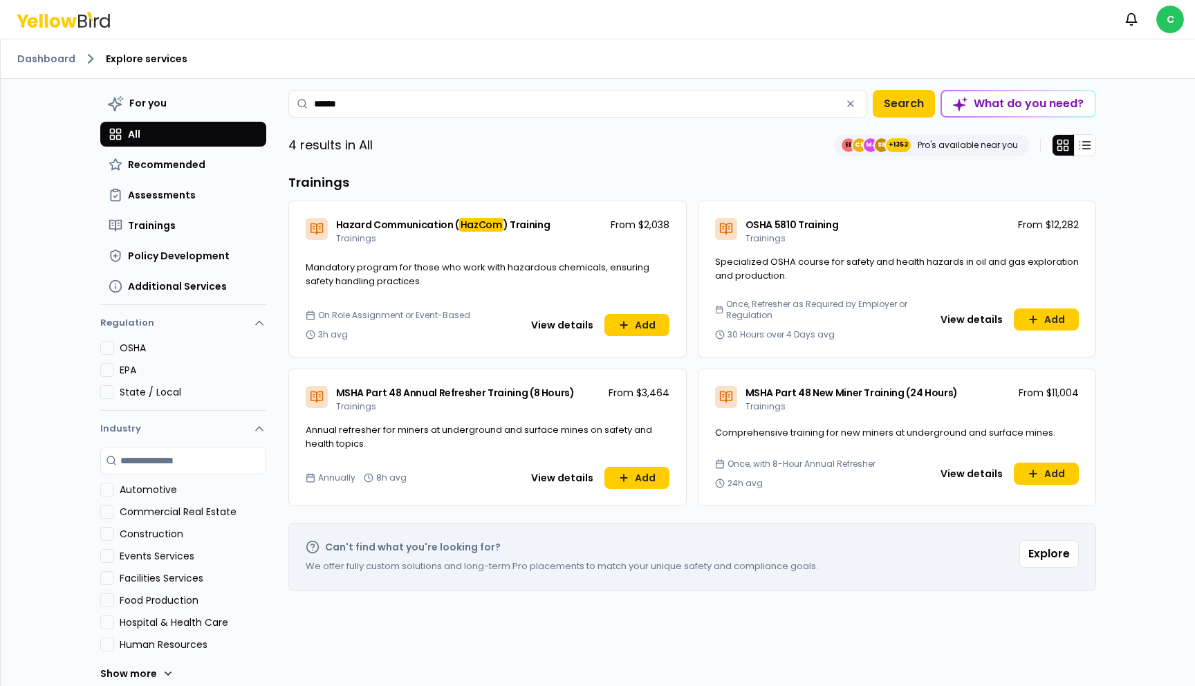
type input "******"
